Goal: Task Accomplishment & Management: Use online tool/utility

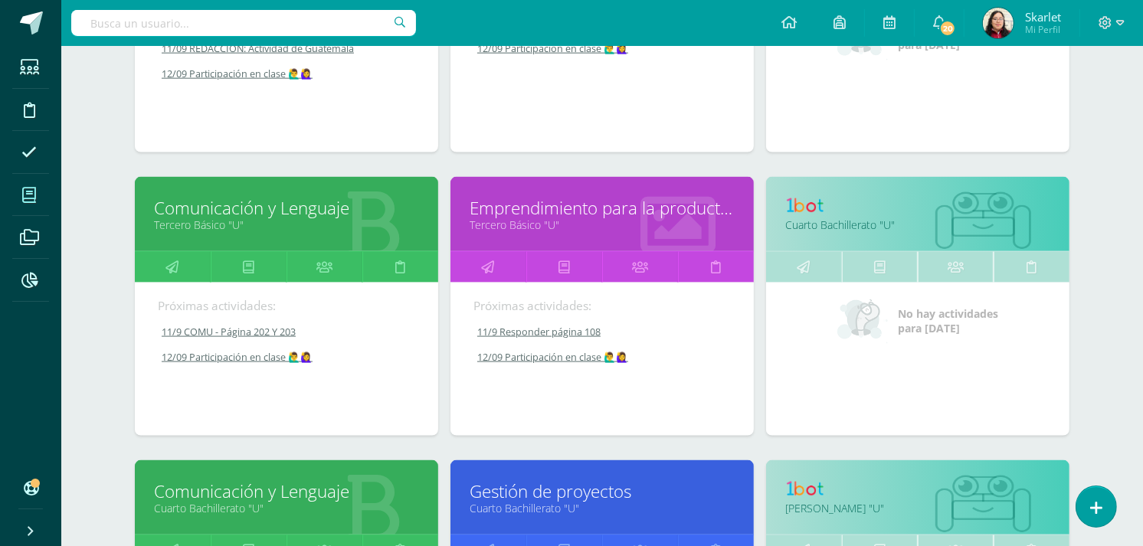
scroll to position [1807, 0]
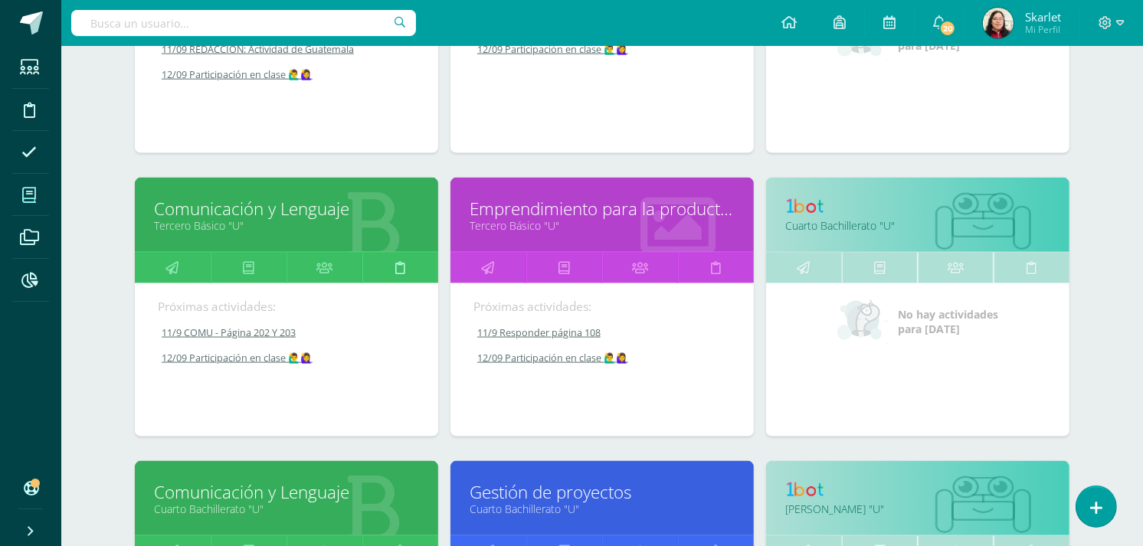
click at [389, 268] on link at bounding box center [400, 268] width 76 height 31
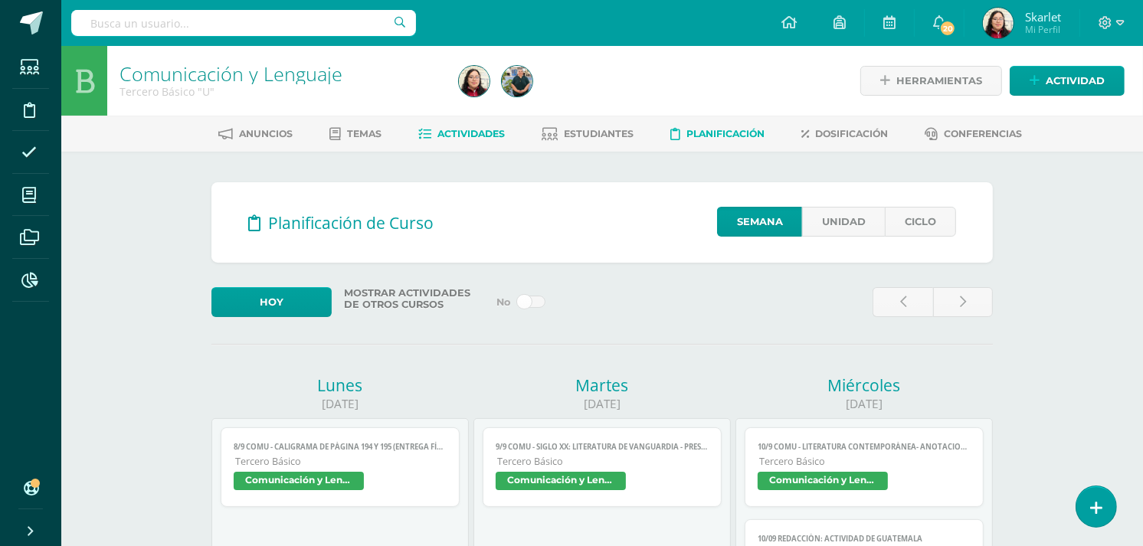
click at [441, 136] on span "Actividades" at bounding box center [471, 133] width 67 height 11
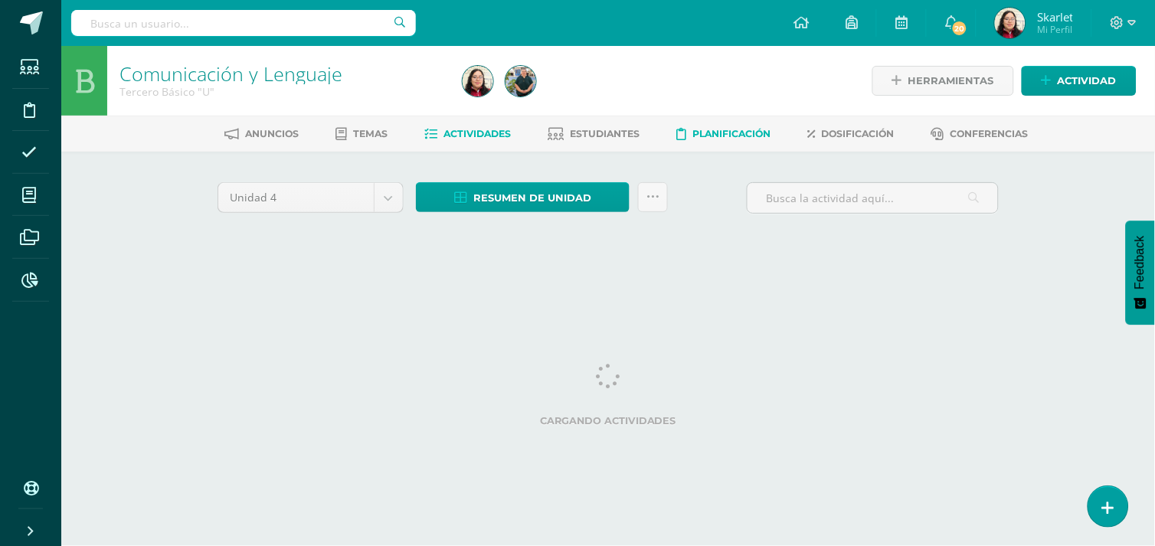
click at [736, 134] on span "Planificación" at bounding box center [732, 133] width 78 height 11
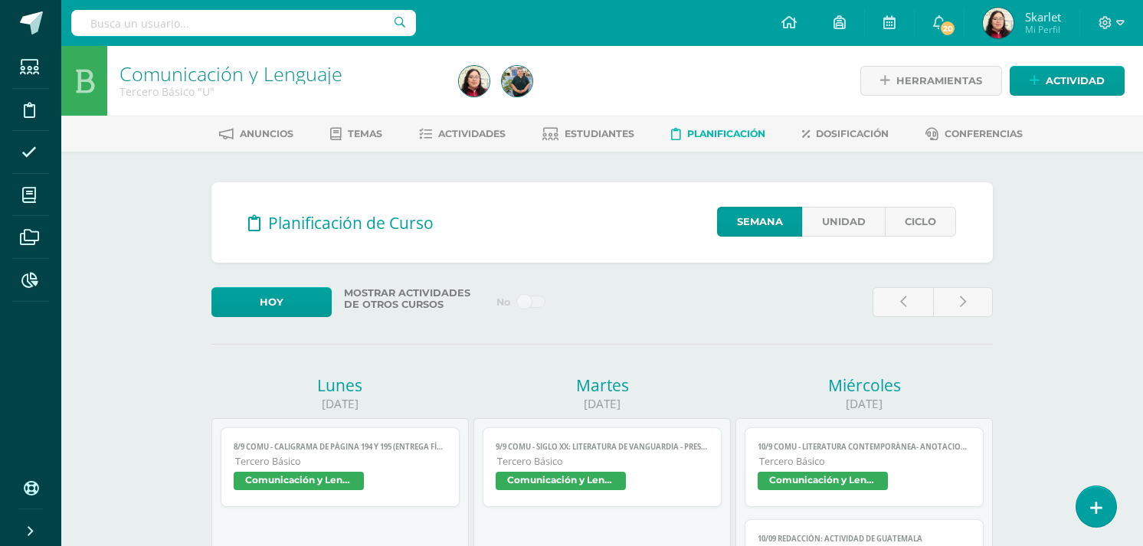
click at [736, 134] on span "Planificación" at bounding box center [726, 133] width 78 height 11
click at [835, 211] on link "Unidad" at bounding box center [843, 222] width 83 height 30
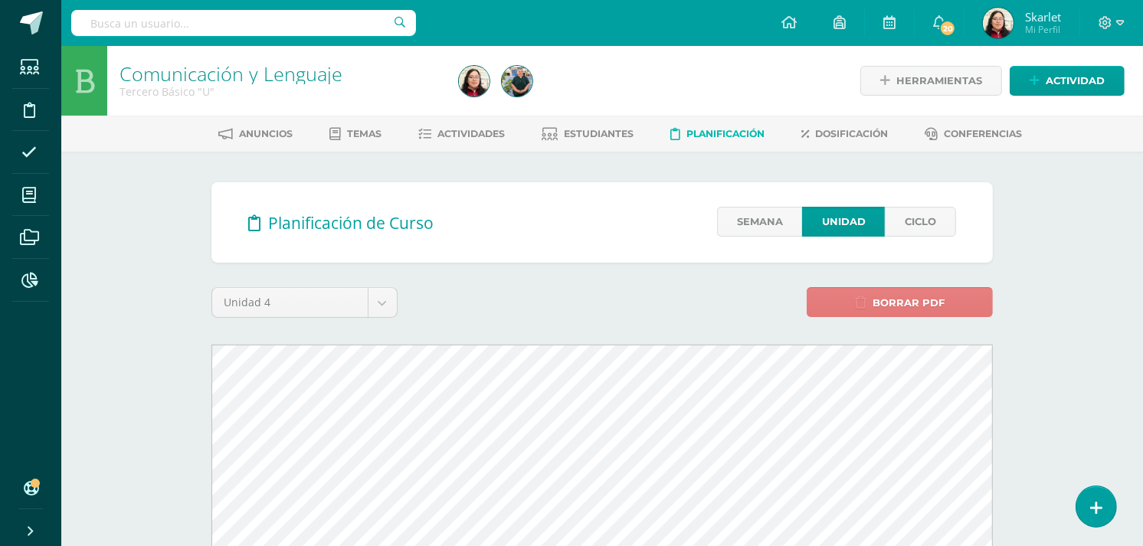
click at [855, 299] on icon at bounding box center [860, 302] width 11 height 13
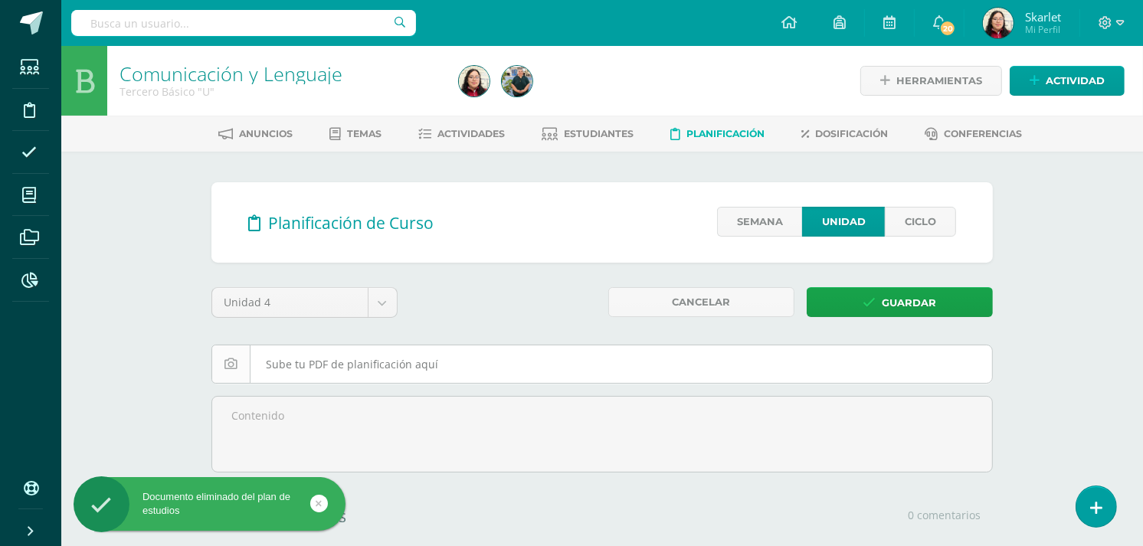
click at [463, 372] on input "file" at bounding box center [602, 364] width 780 height 38
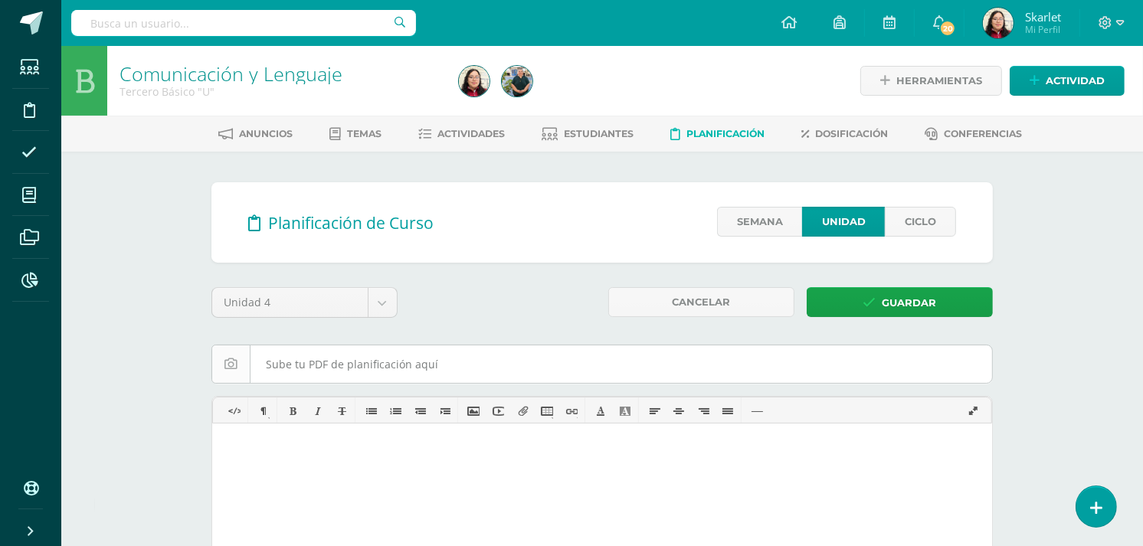
type input "C:\fakepath\III Guía de U4.pdf"
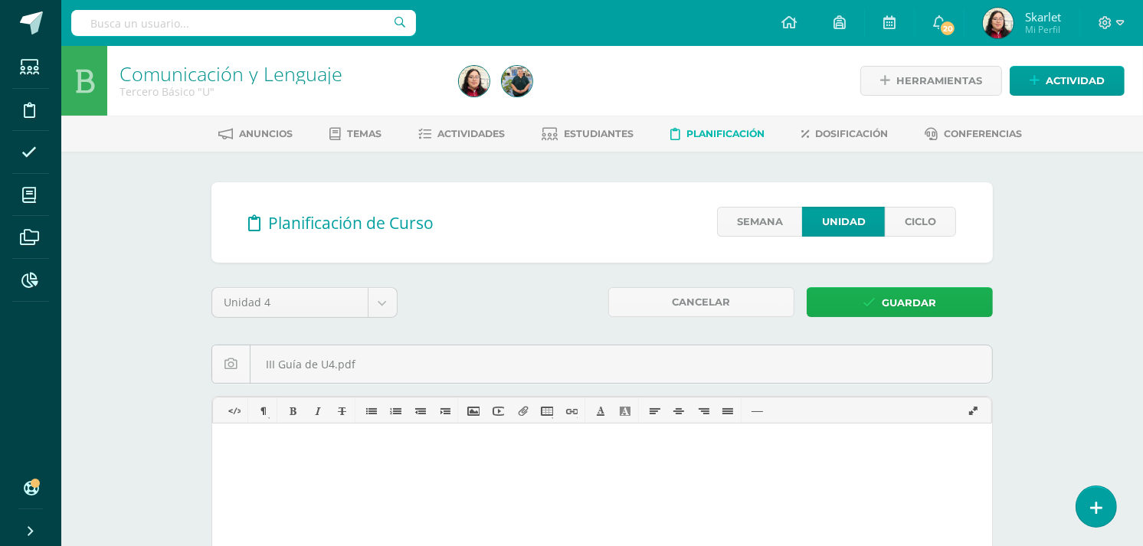
click at [862, 306] on link "Guardar" at bounding box center [899, 302] width 186 height 30
